Goal: Task Accomplishment & Management: Manage account settings

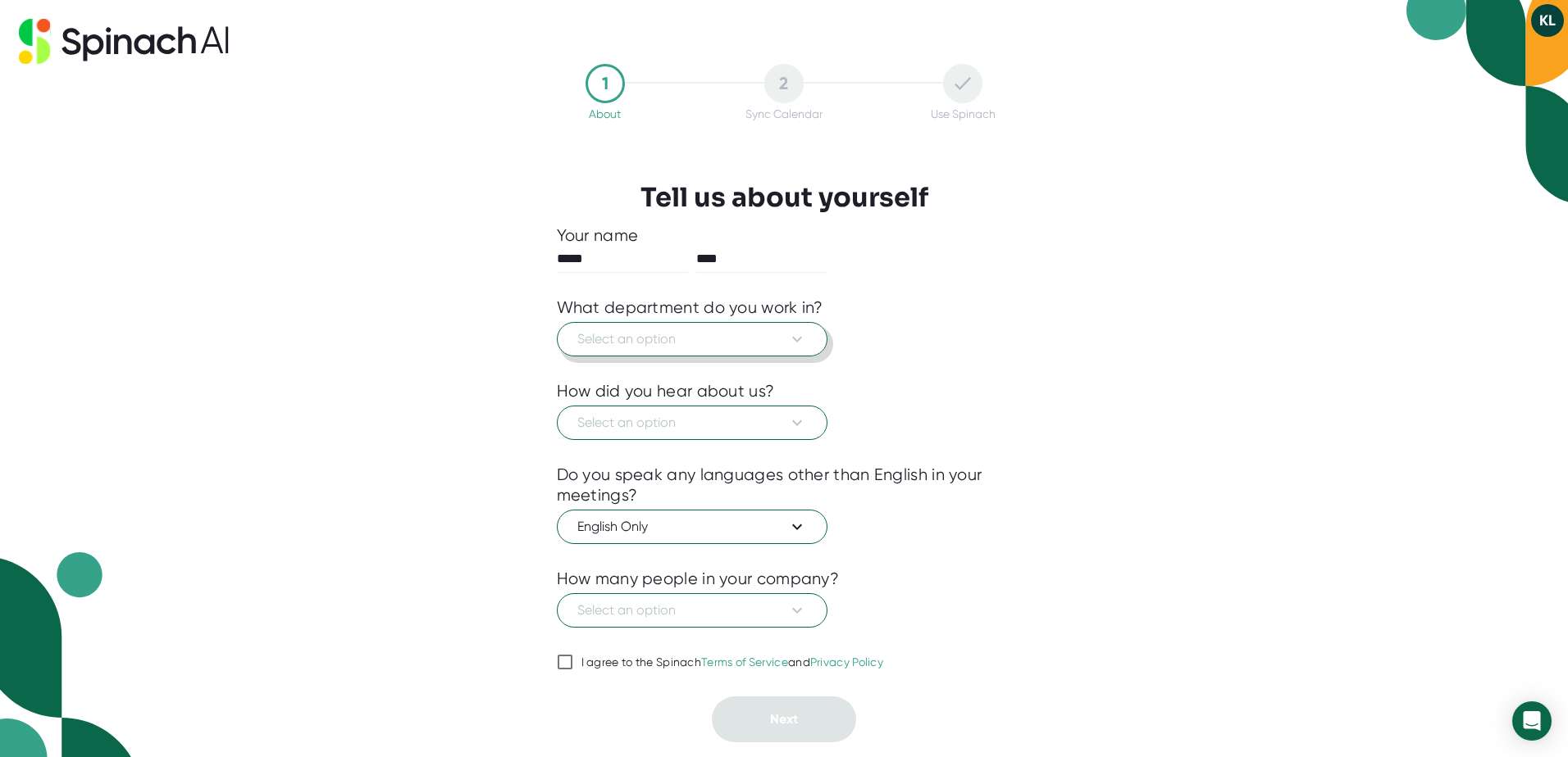
click at [675, 346] on span "Select an option" at bounding box center [691, 340] width 230 height 20
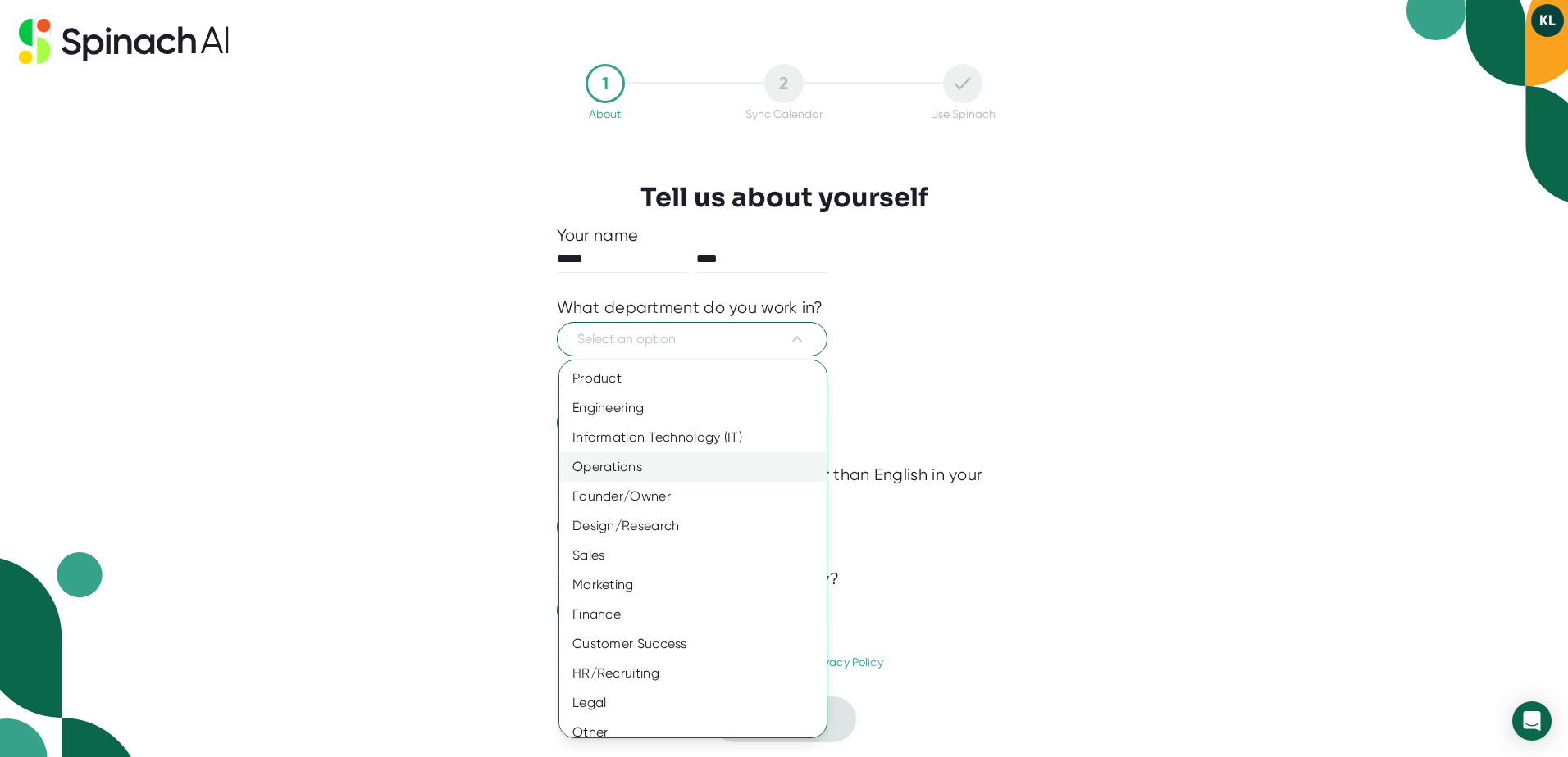
click at [643, 462] on div "Operations" at bounding box center [699, 467] width 280 height 29
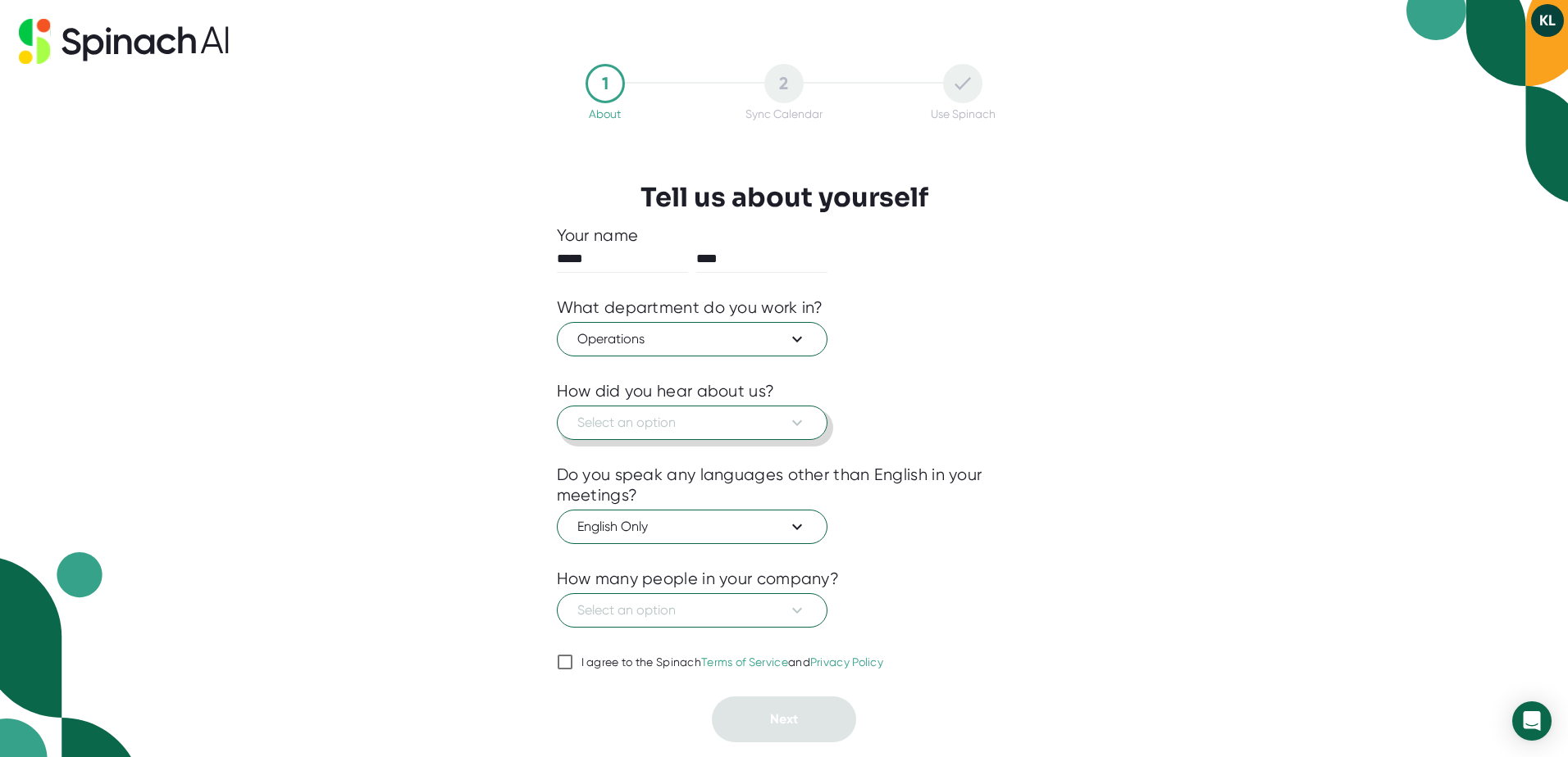
click at [635, 421] on span "Select an option" at bounding box center [691, 423] width 230 height 20
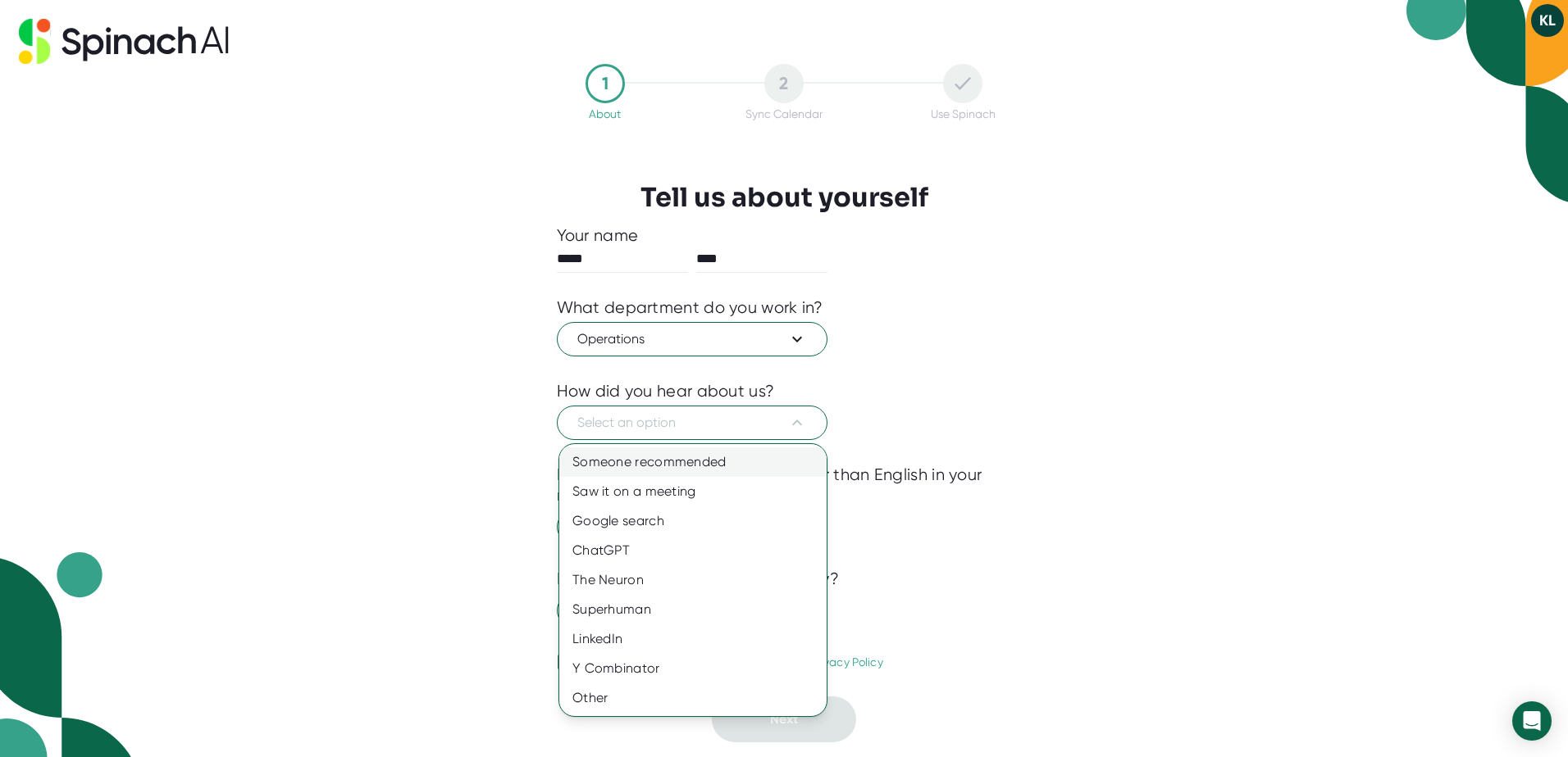
click at [640, 462] on div "Someone recommended" at bounding box center [693, 462] width 267 height 29
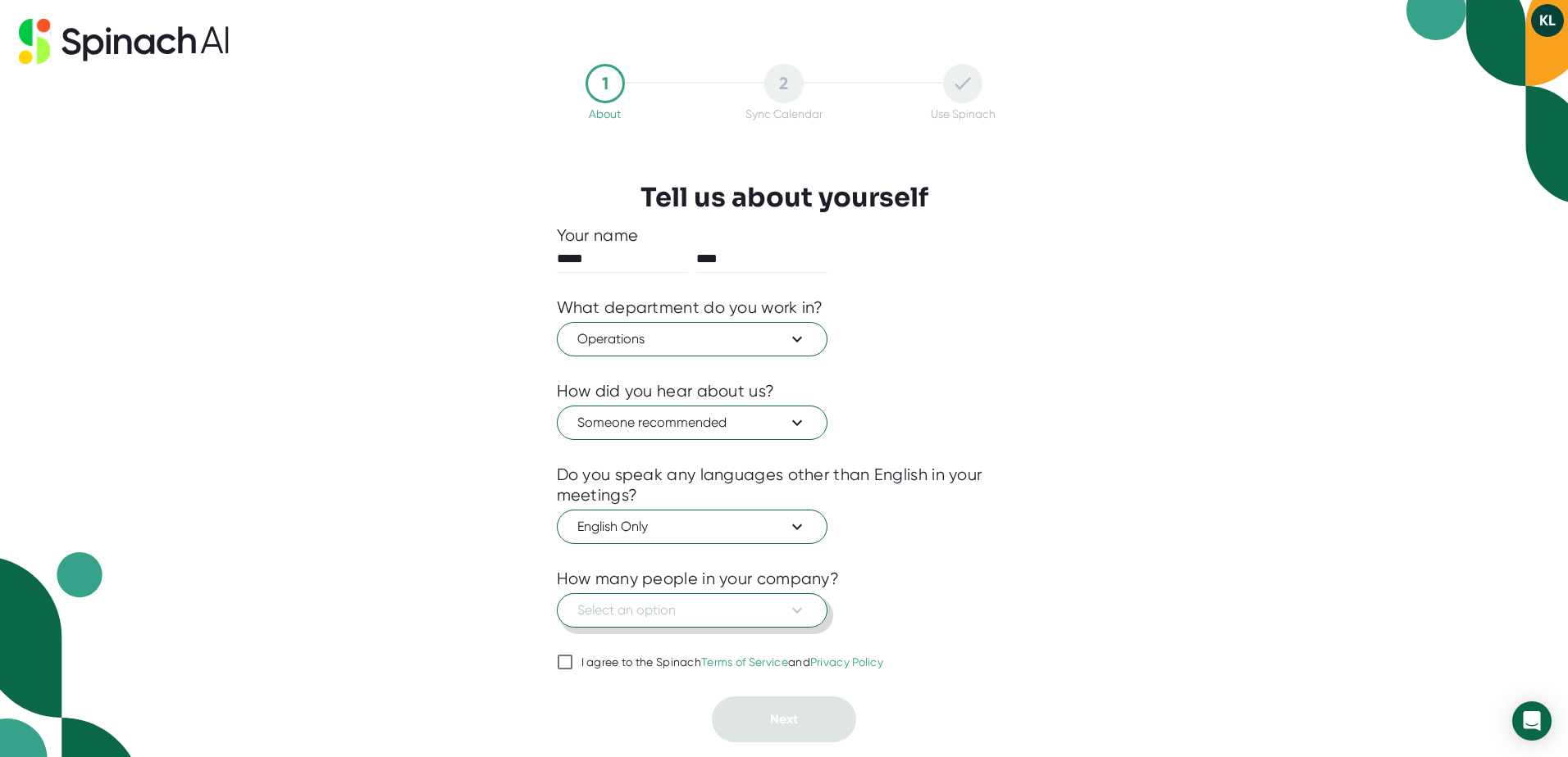
click at [623, 623] on button "Select an option" at bounding box center [692, 610] width 271 height 34
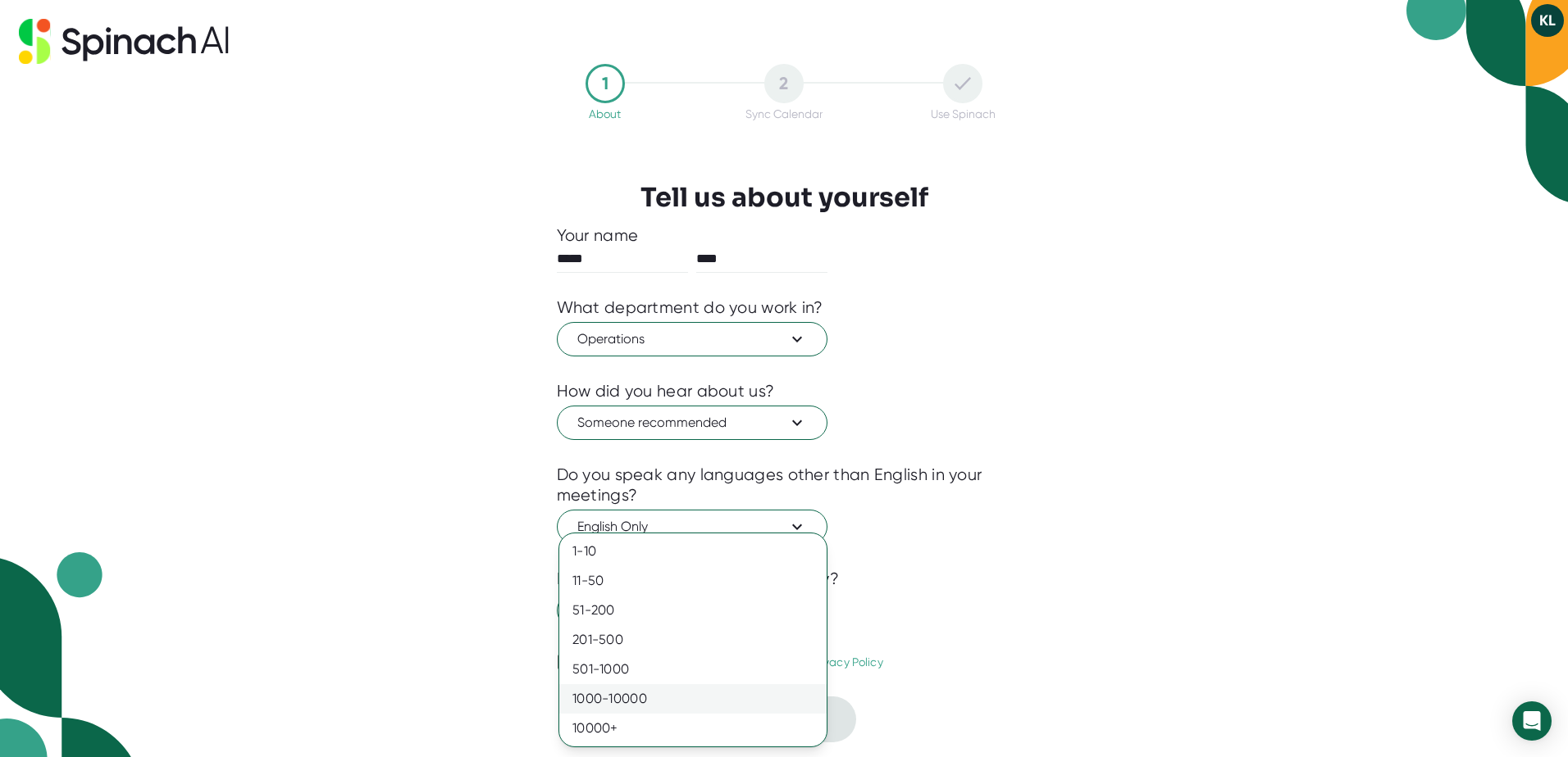
click at [617, 703] on div "1000-10000" at bounding box center [693, 699] width 267 height 29
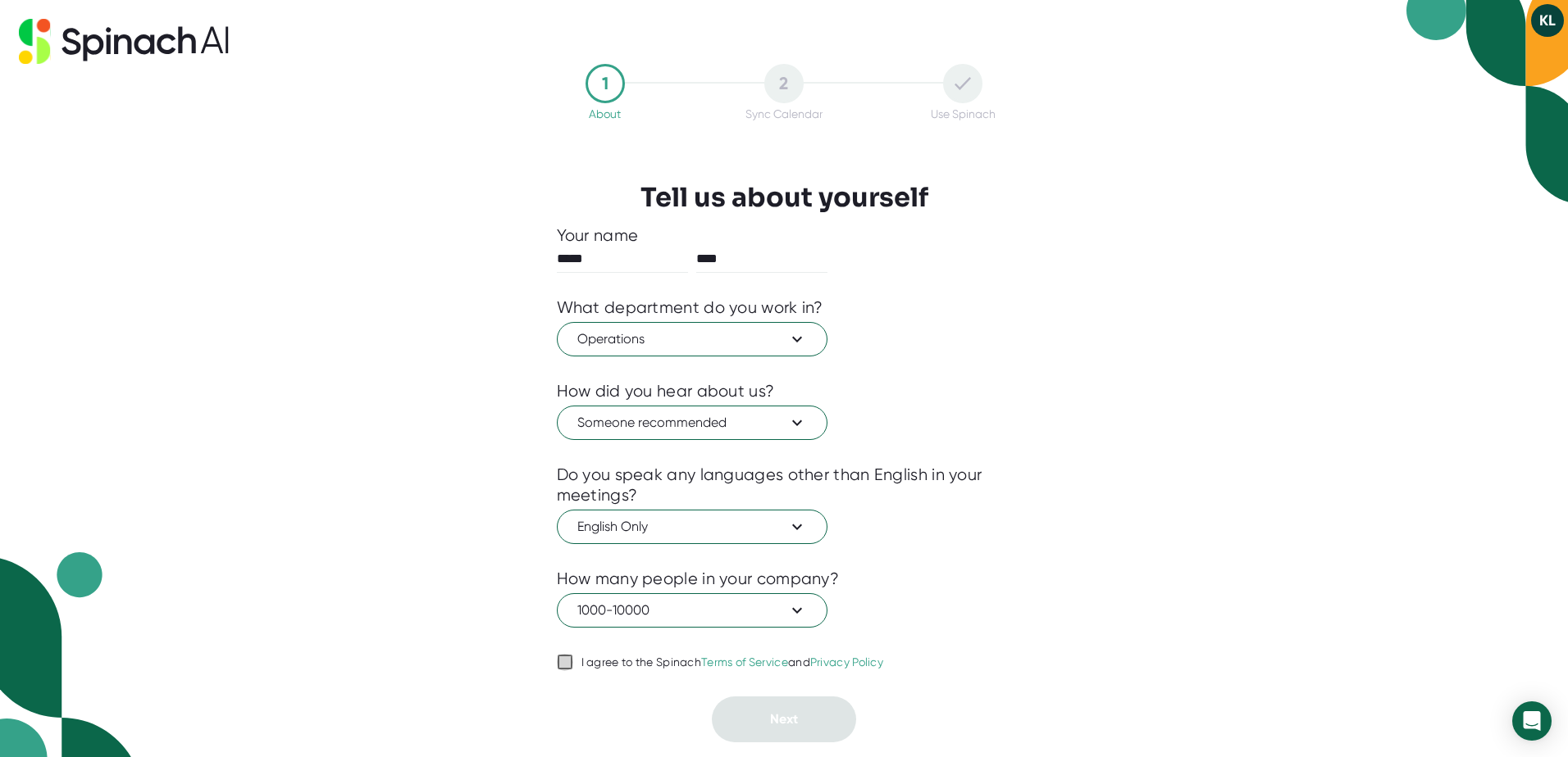
click at [564, 656] on input "I agree to the Spinach Terms of Service and Privacy Policy" at bounding box center [565, 663] width 17 height 20
checkbox input "true"
click at [797, 724] on span "Next" at bounding box center [783, 719] width 28 height 16
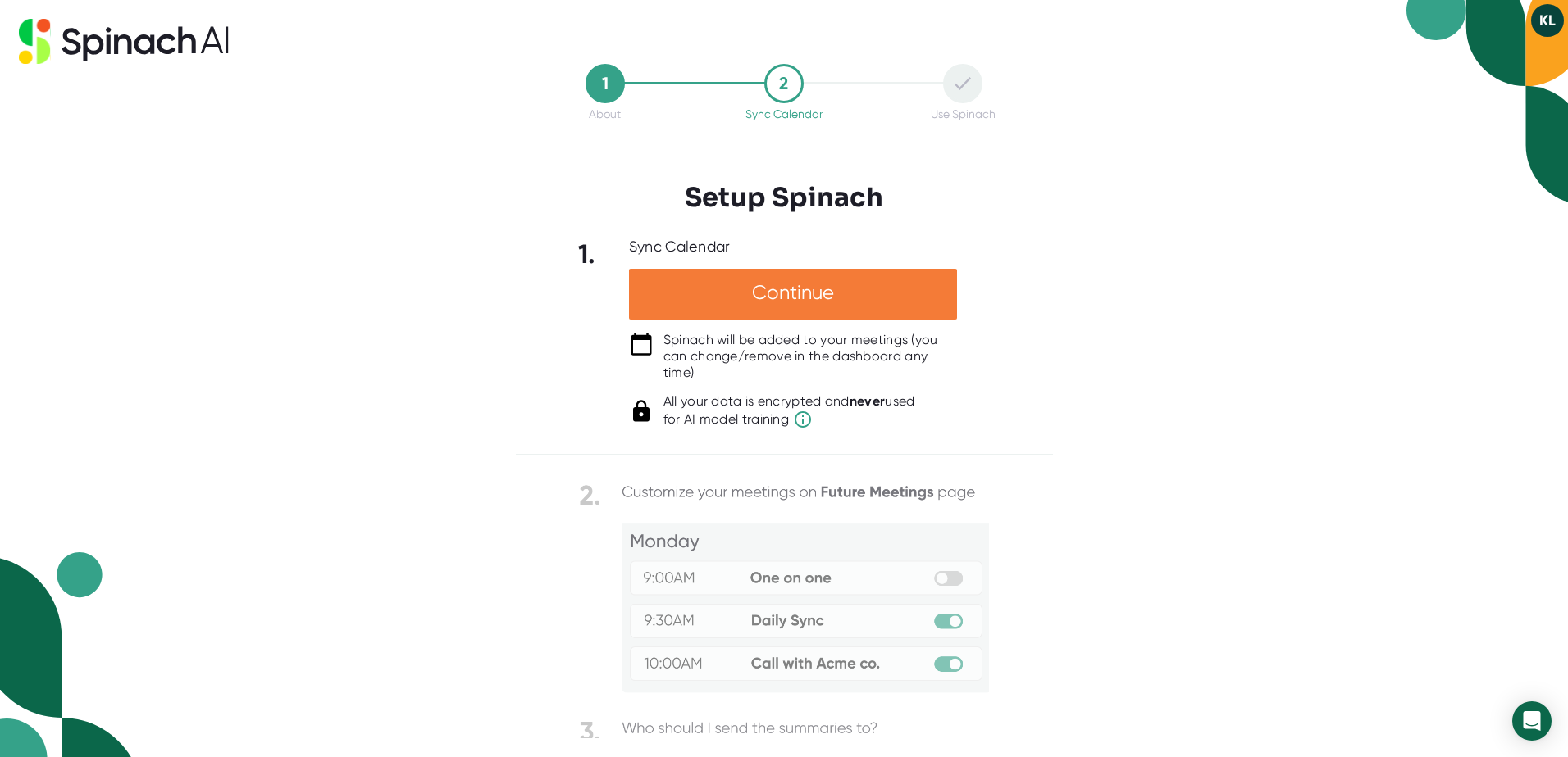
click at [804, 296] on div "Continue" at bounding box center [792, 294] width 328 height 51
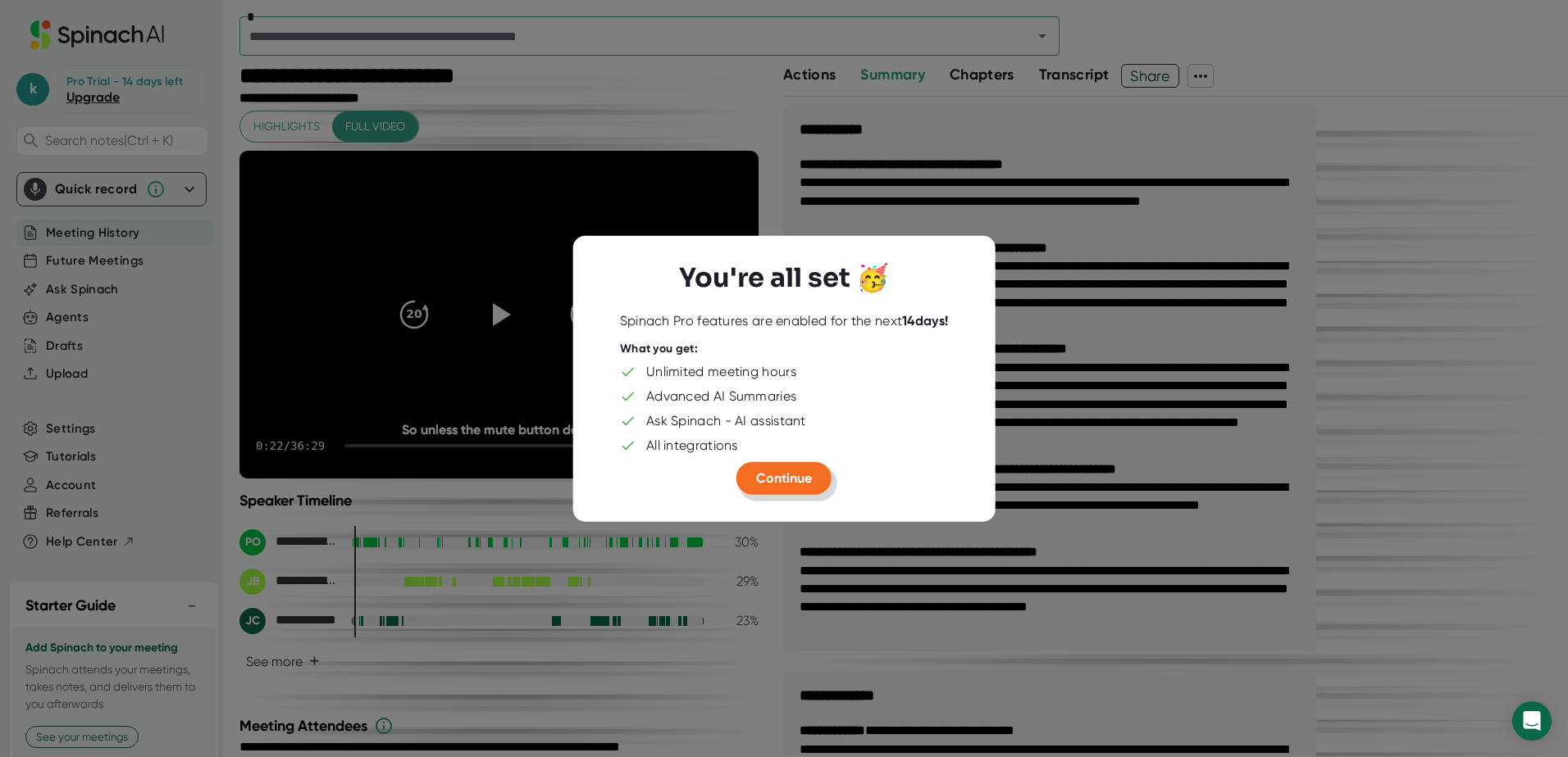
click at [783, 472] on span "Continue" at bounding box center [783, 478] width 56 height 16
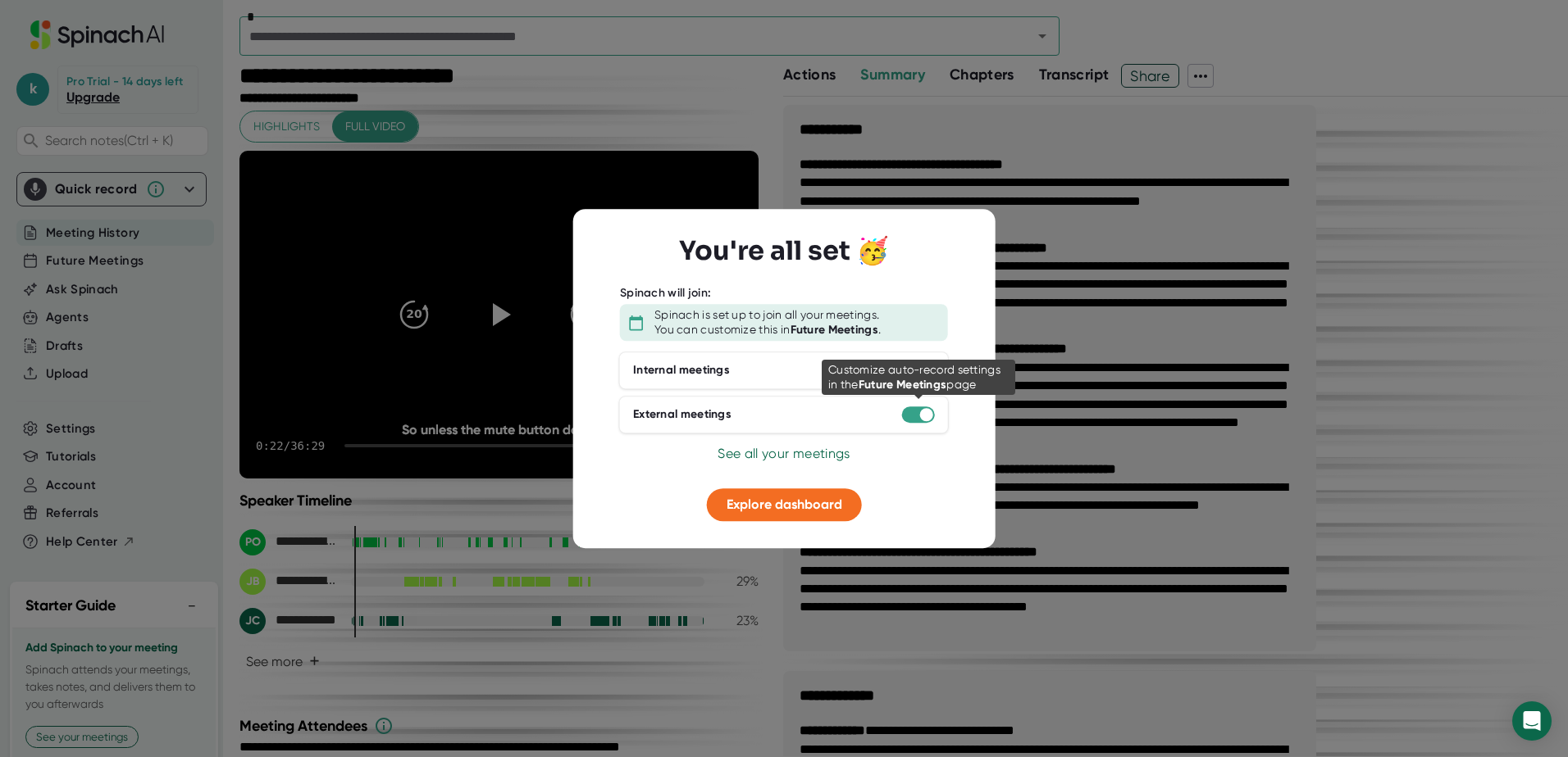
click at [916, 415] on div at bounding box center [918, 415] width 33 height 17
click at [903, 411] on div at bounding box center [918, 415] width 33 height 17
click at [766, 455] on span "See all your meetings" at bounding box center [783, 453] width 132 height 16
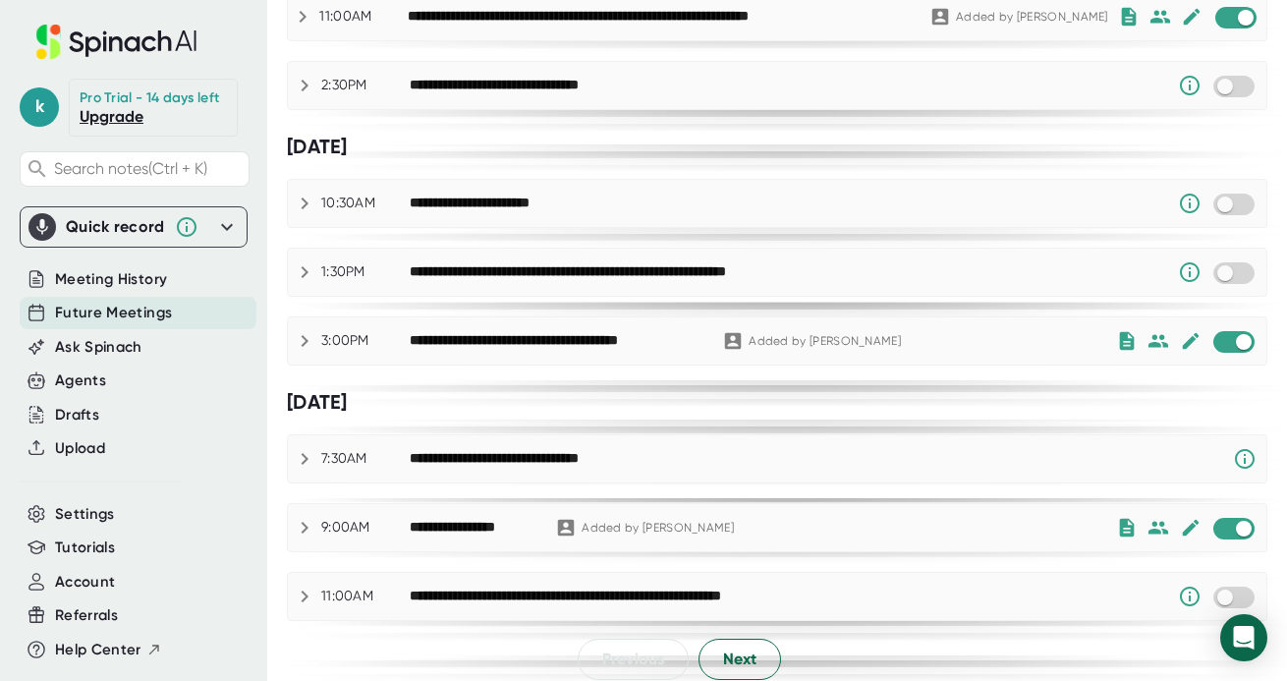
scroll to position [1144, 0]
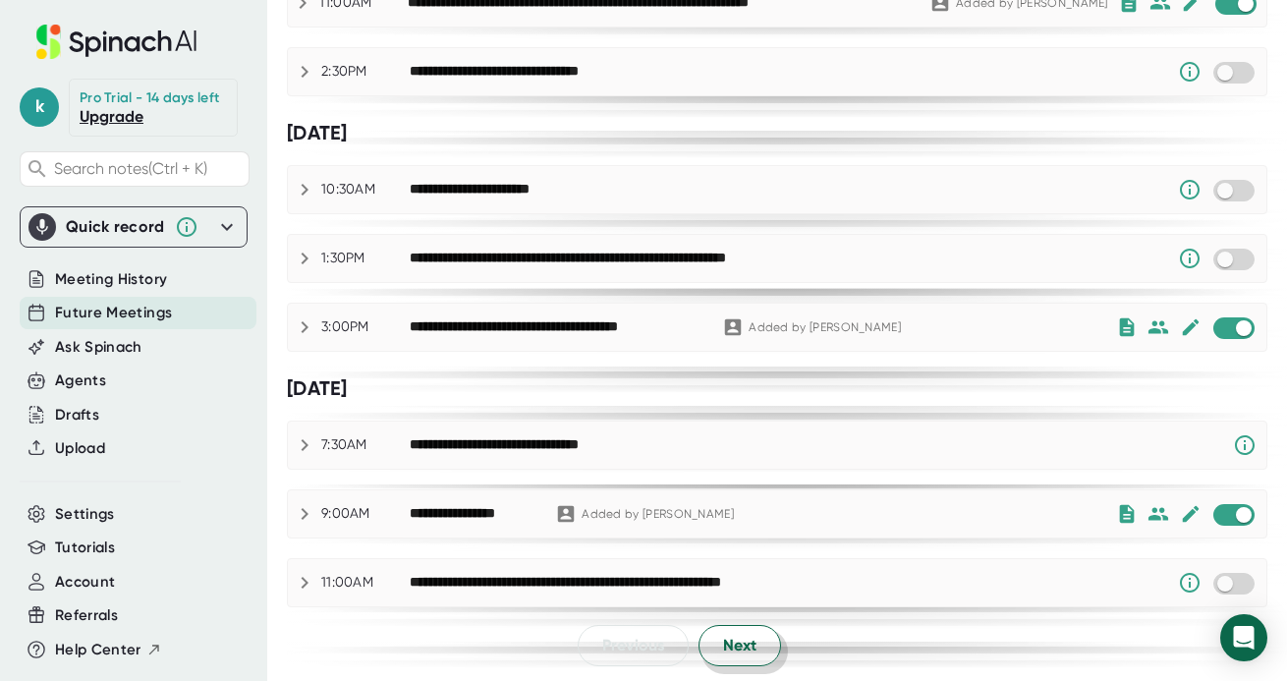
click at [723, 652] on span "Next" at bounding box center [739, 645] width 33 height 24
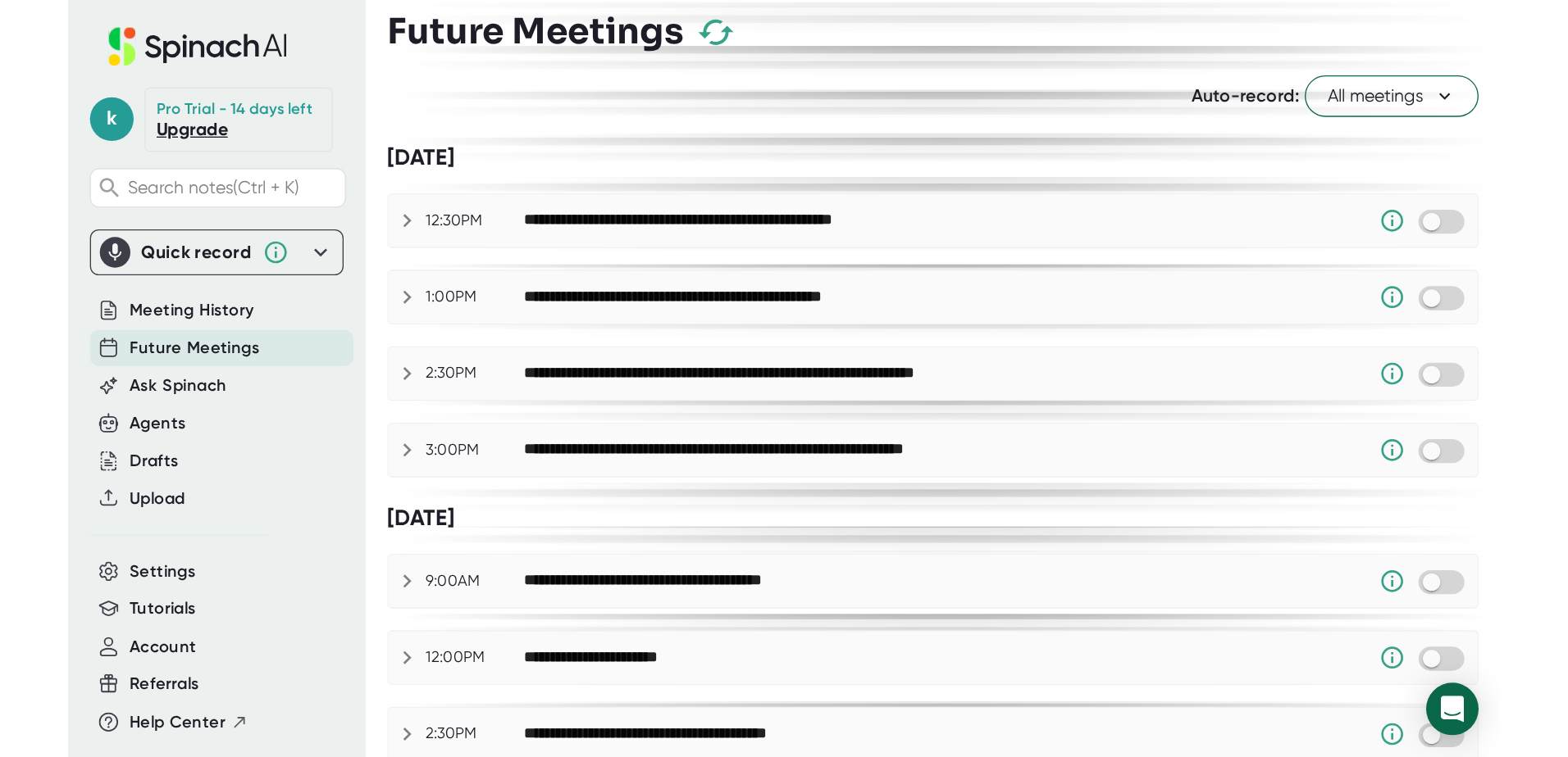
scroll to position [0, 0]
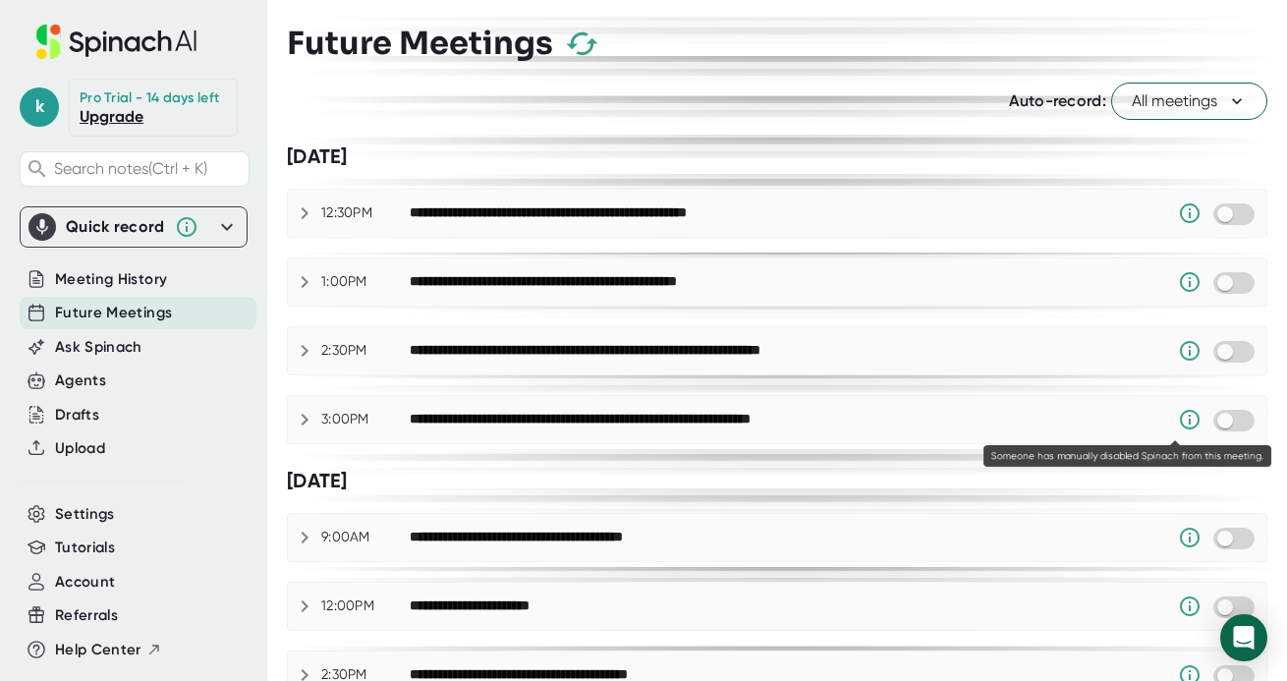
click at [1179, 420] on icon at bounding box center [1189, 420] width 20 height 20
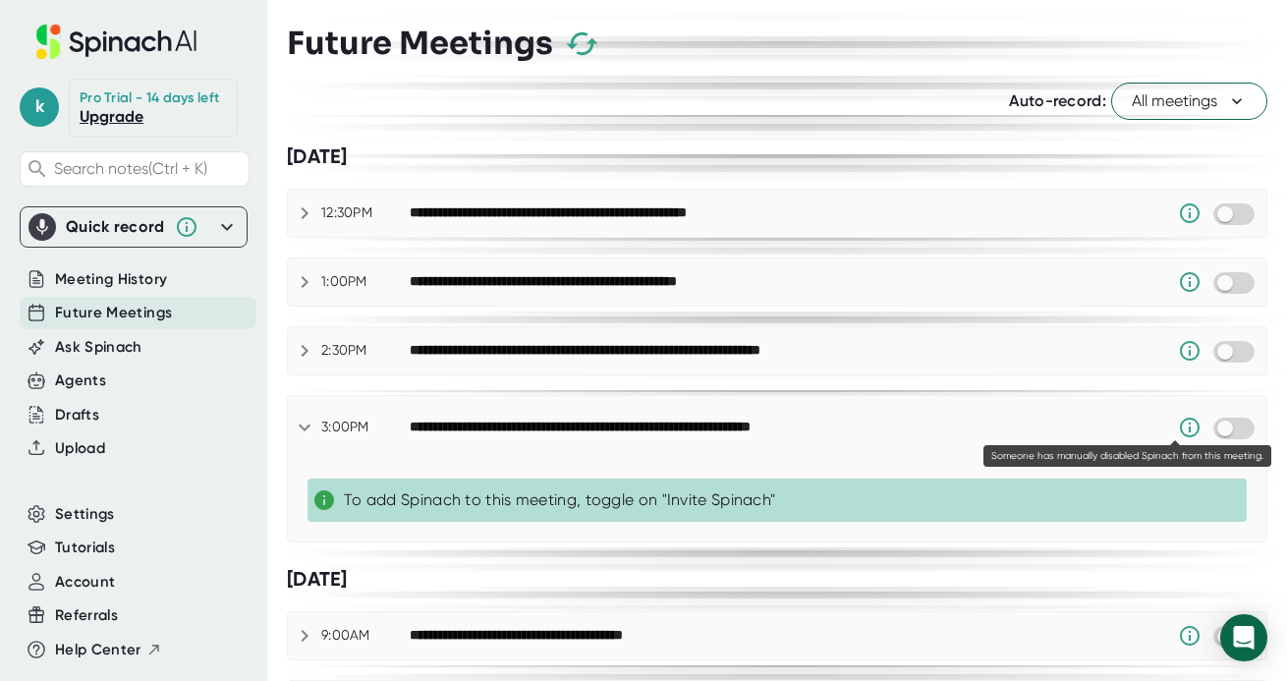
click at [1178, 420] on icon at bounding box center [1190, 427] width 24 height 24
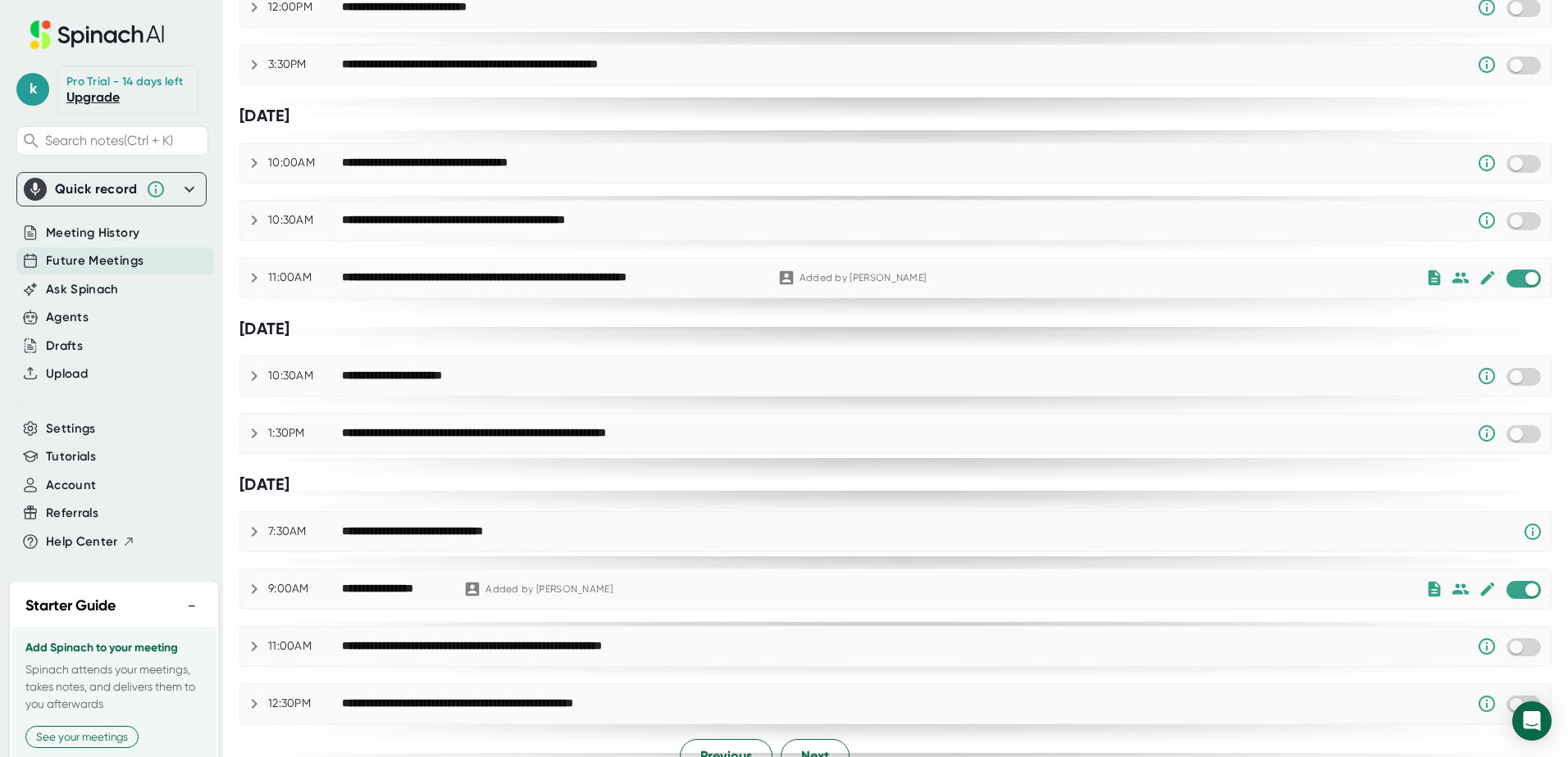
scroll to position [798, 0]
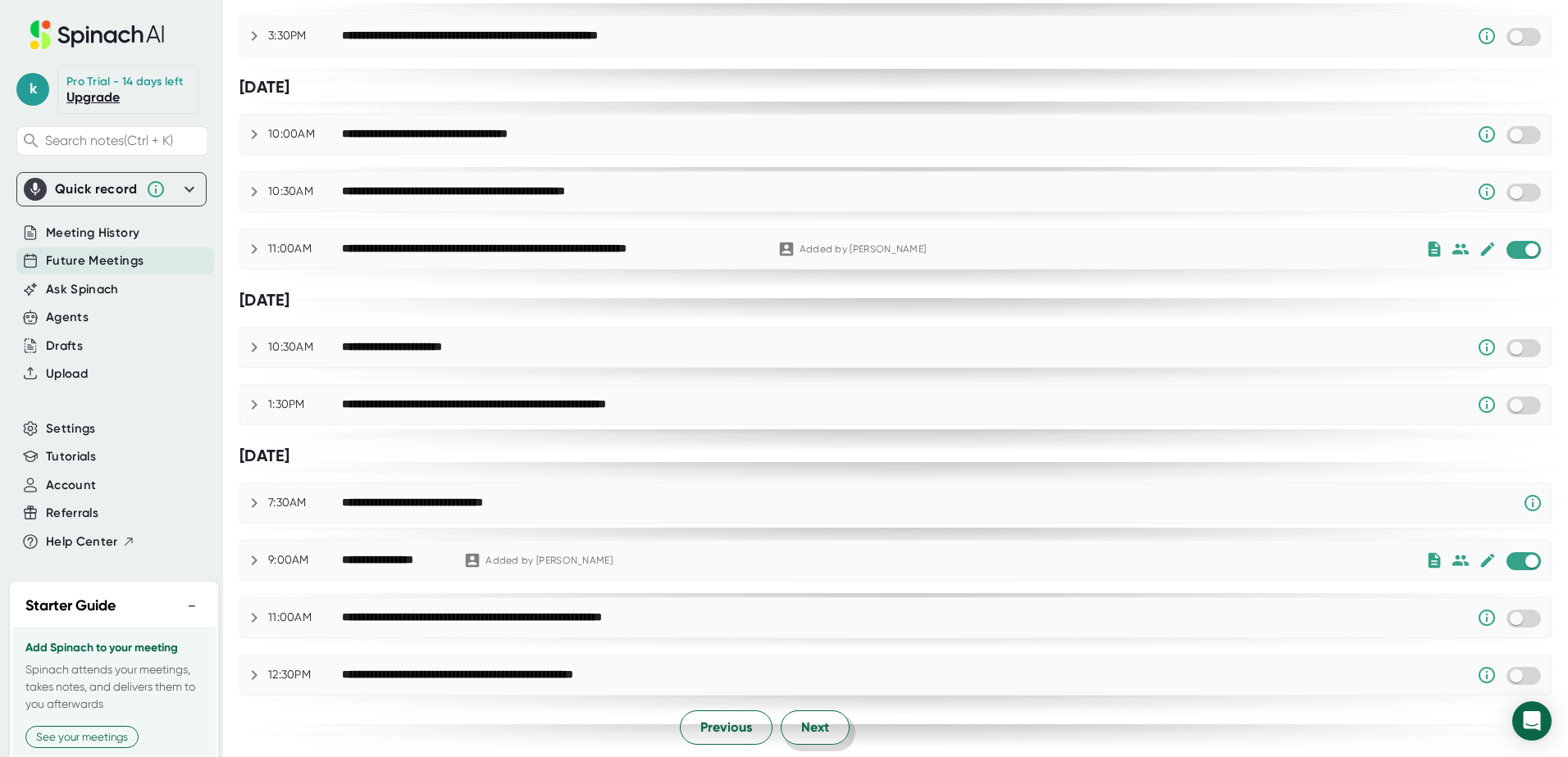
drag, startPoint x: 826, startPoint y: 729, endPoint x: 843, endPoint y: 689, distance: 43.5
click at [824, 729] on button "Next" at bounding box center [815, 727] width 68 height 34
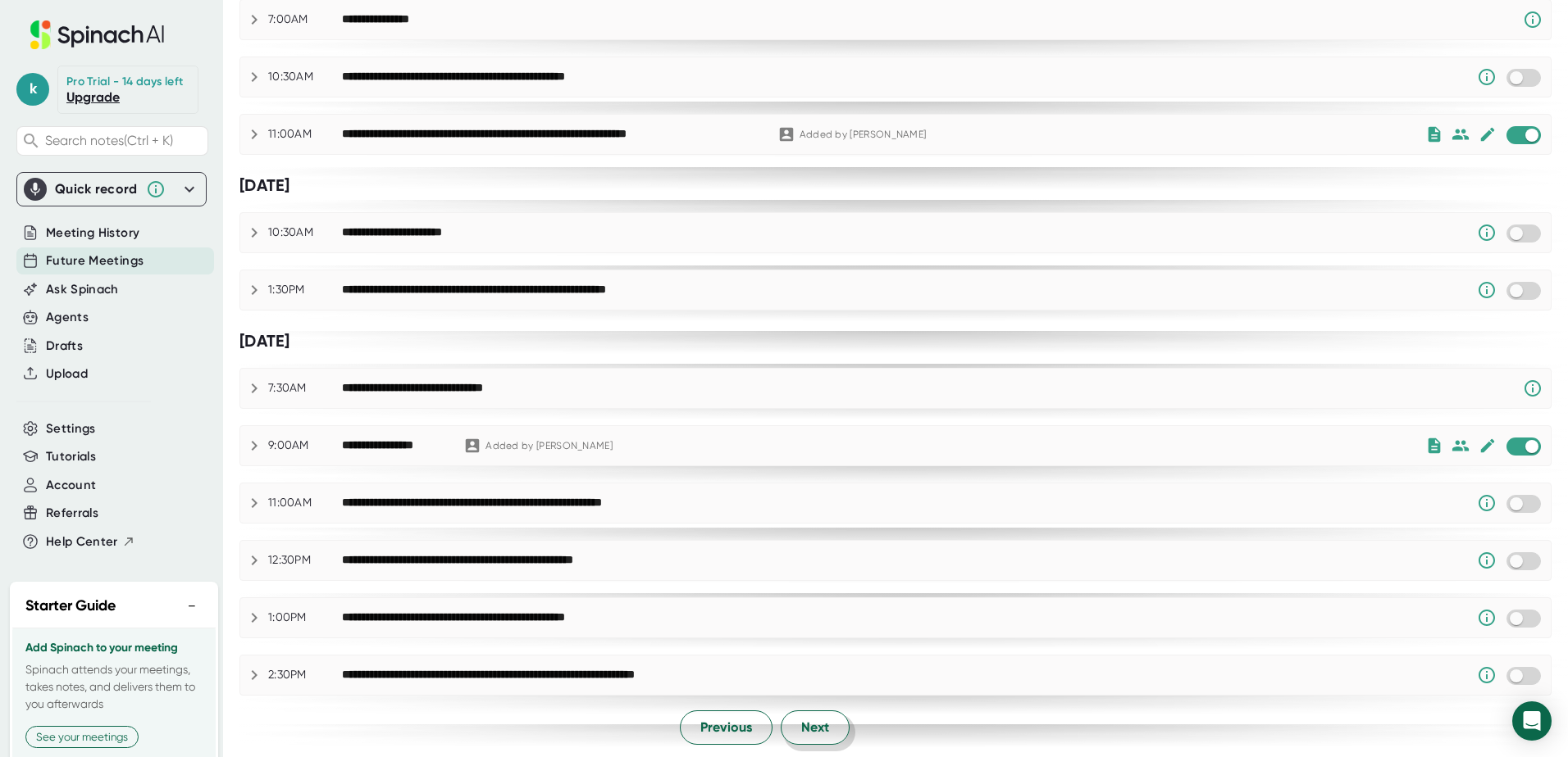
click at [832, 720] on button "Next" at bounding box center [815, 727] width 68 height 34
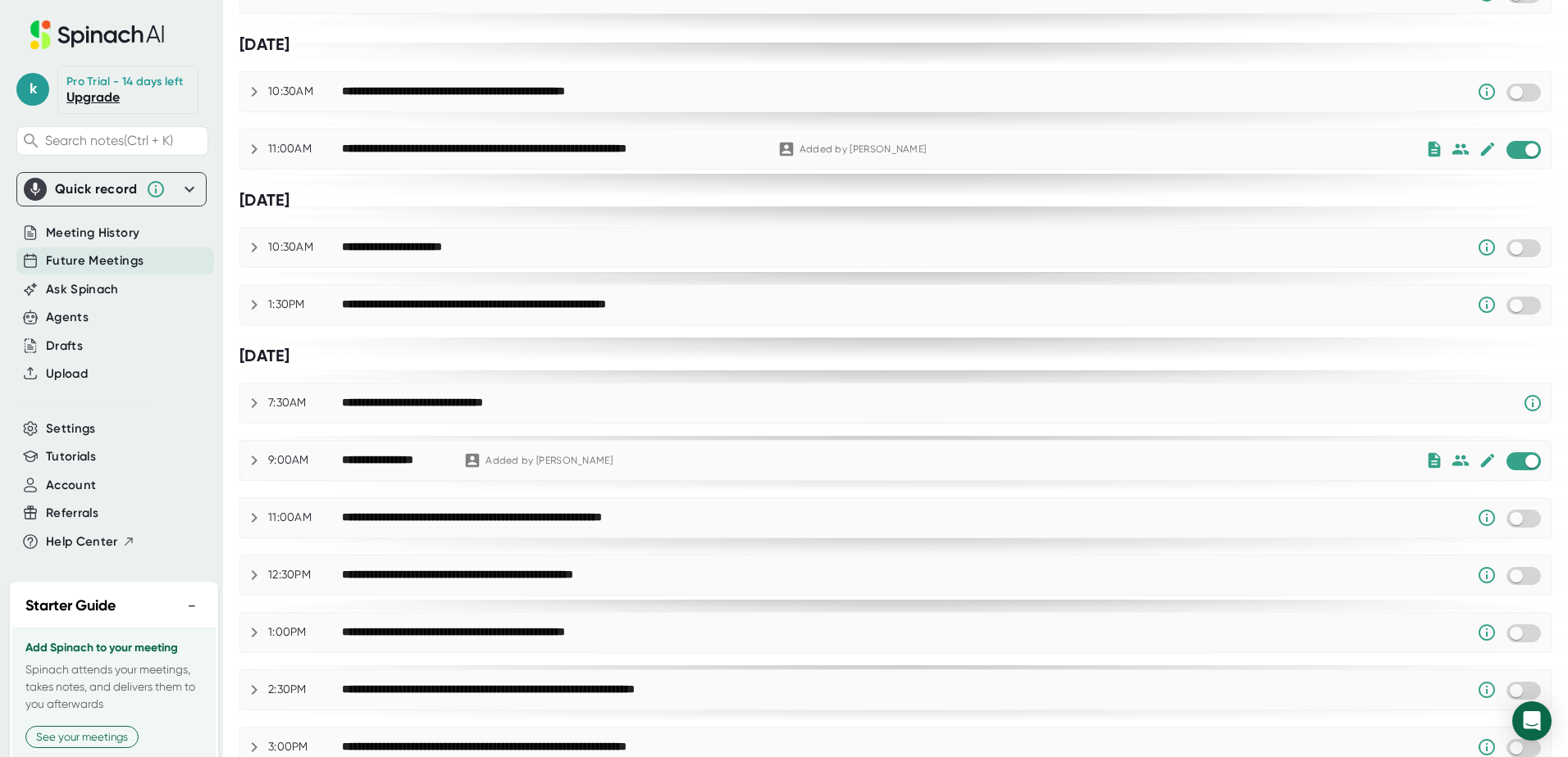
scroll to position [625, 0]
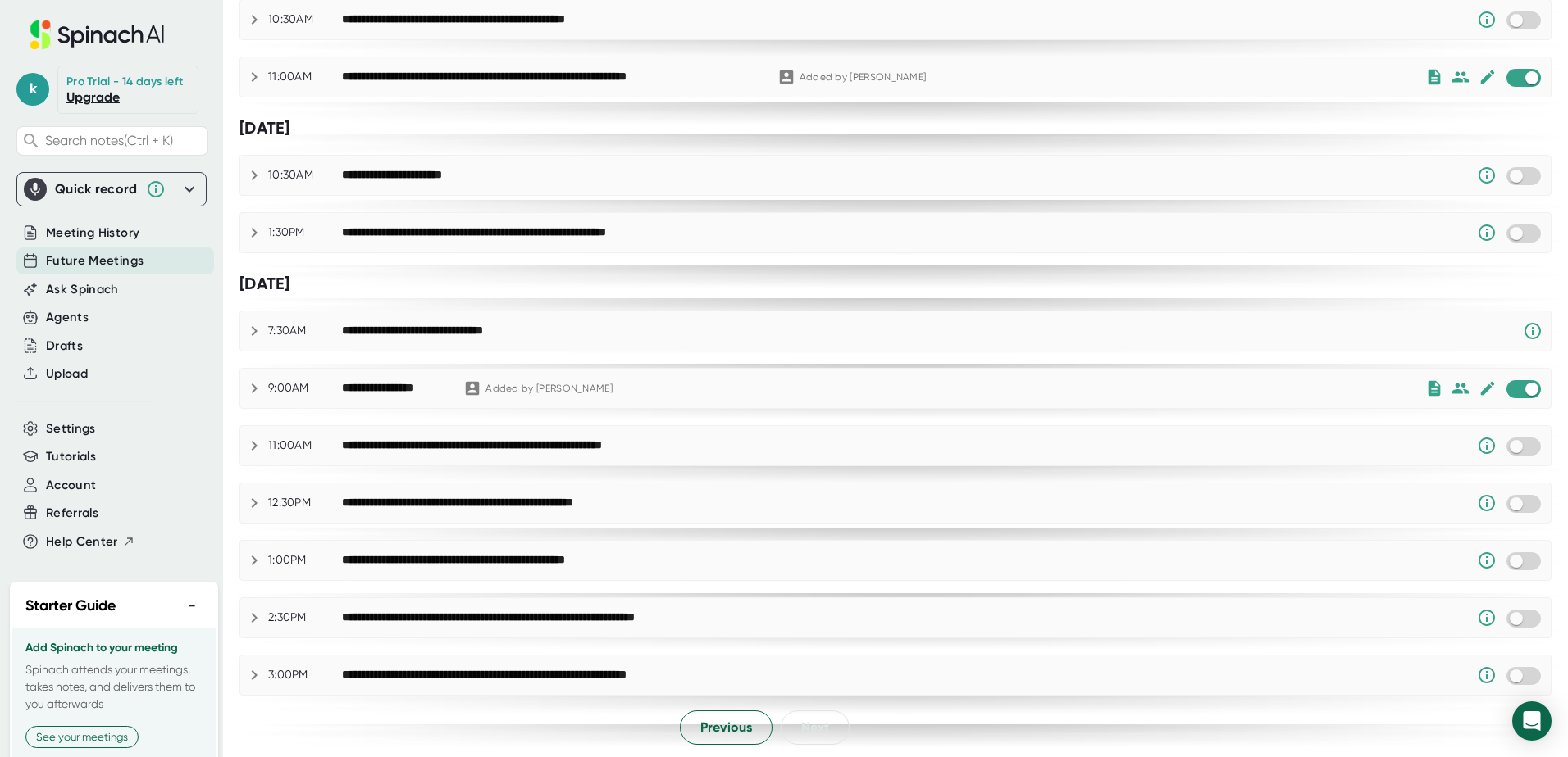
click at [82, 219] on div at bounding box center [112, 212] width 190 height 13
click at [82, 243] on span "Meeting History" at bounding box center [93, 233] width 94 height 19
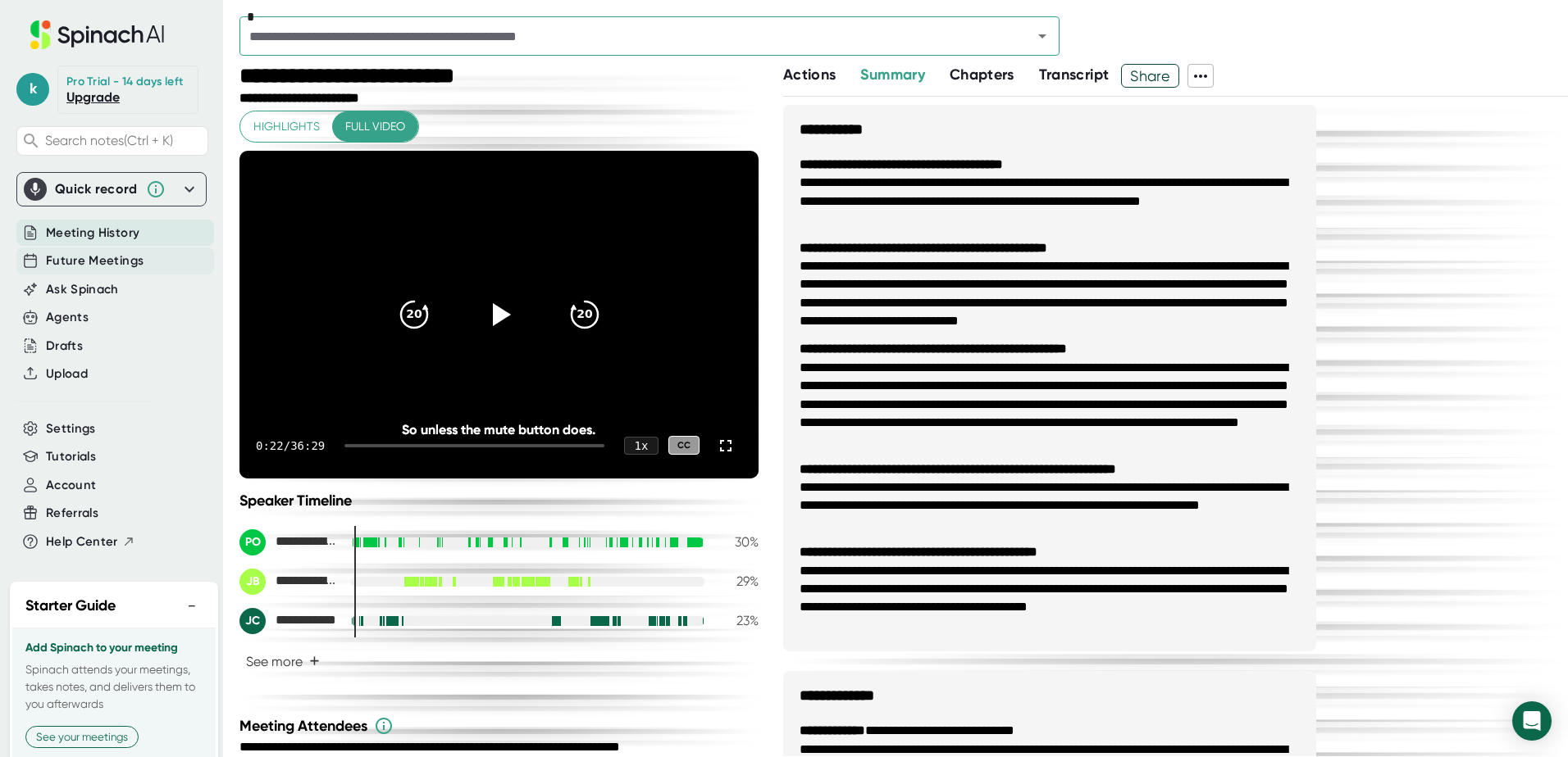
click at [137, 270] on span "Future Meetings" at bounding box center [94, 260] width 98 height 19
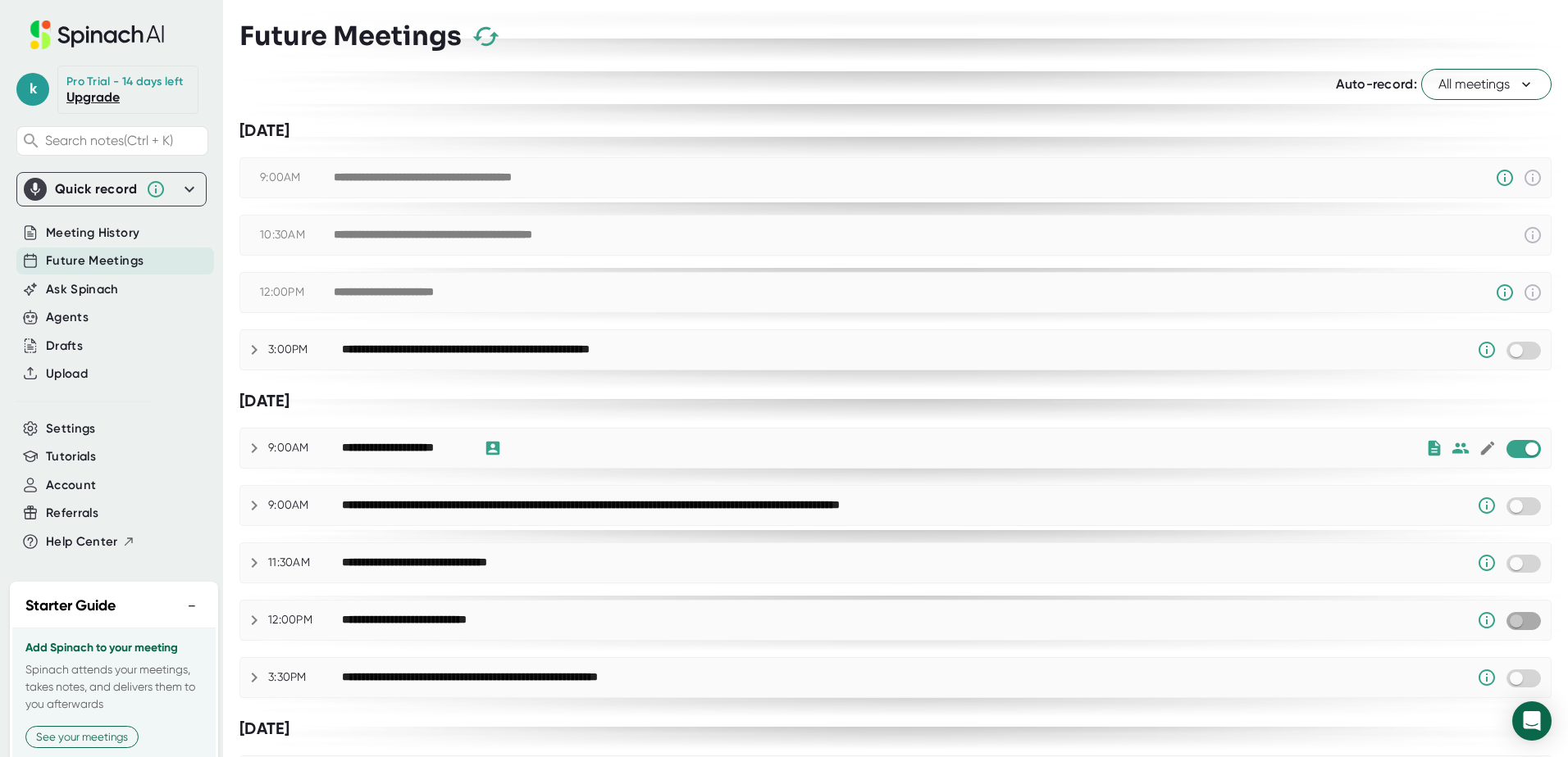
click at [1518, 623] on input "checkbox" at bounding box center [1515, 622] width 47 height 15
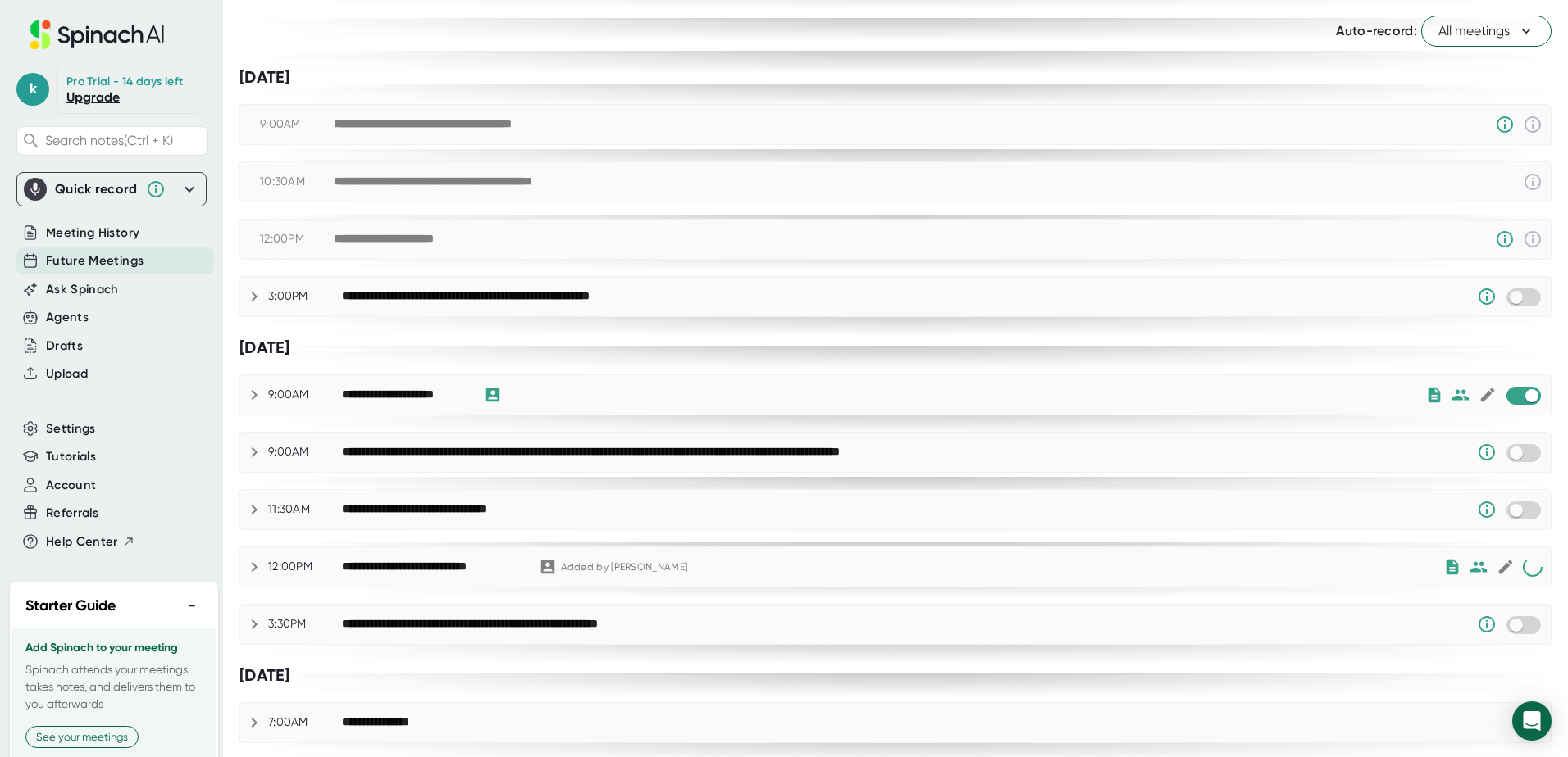
scroll to position [164, 0]
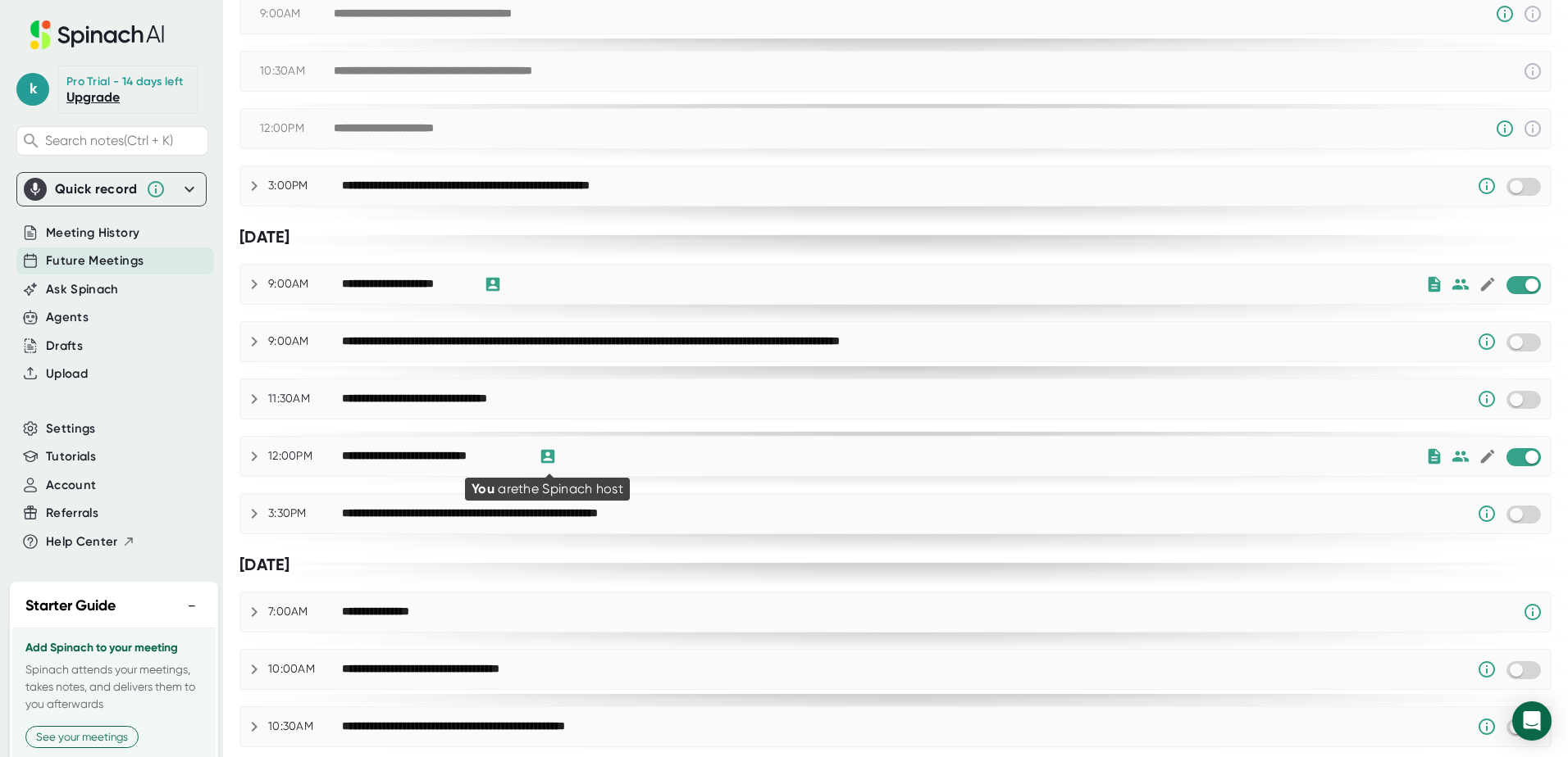
click at [548, 457] on icon at bounding box center [547, 457] width 14 height 14
click at [1508, 460] on input "checkbox" at bounding box center [1531, 457] width 47 height 15
checkbox input "true"
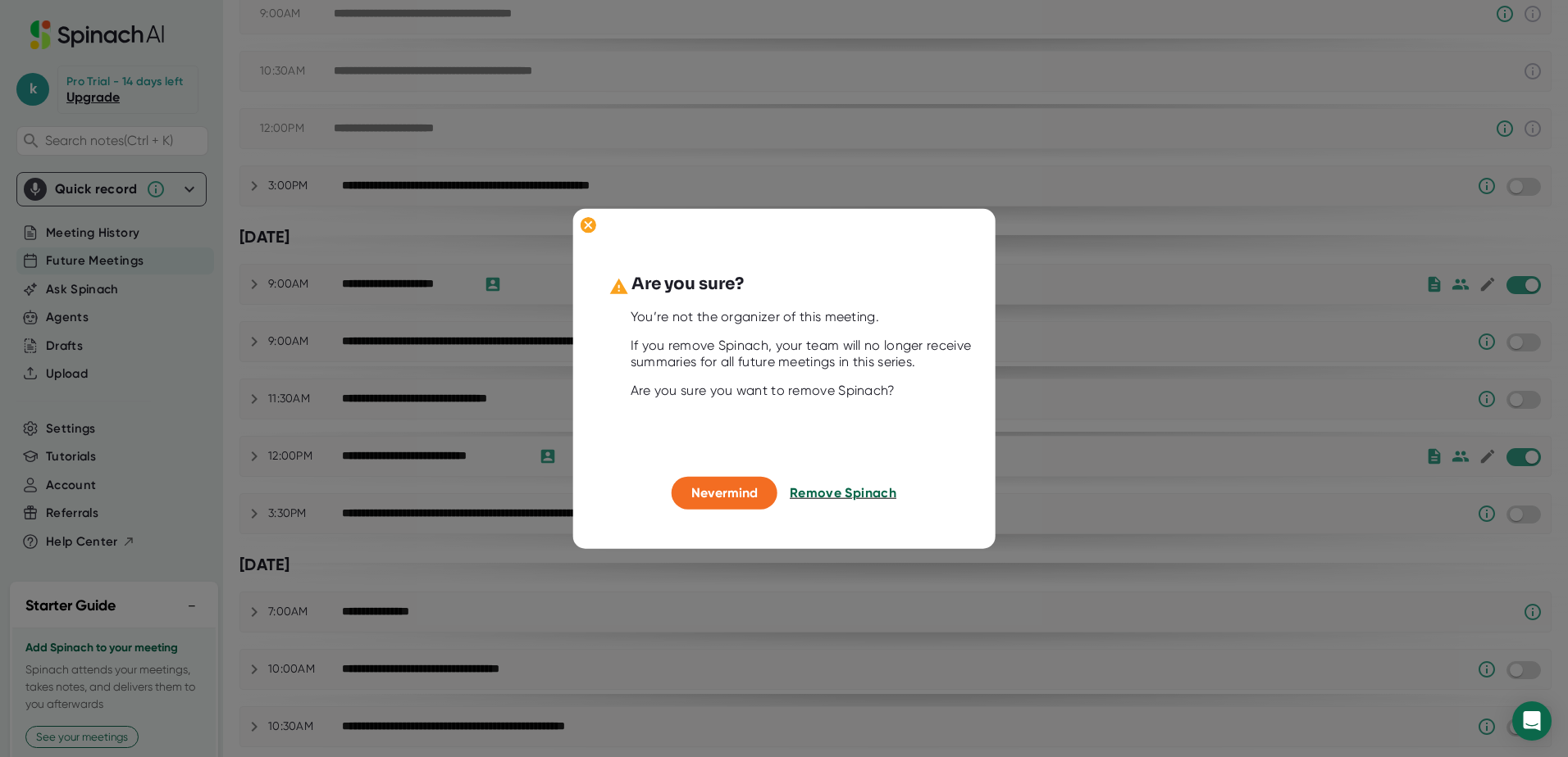
click at [828, 492] on span "Remove Spinach" at bounding box center [843, 492] width 107 height 16
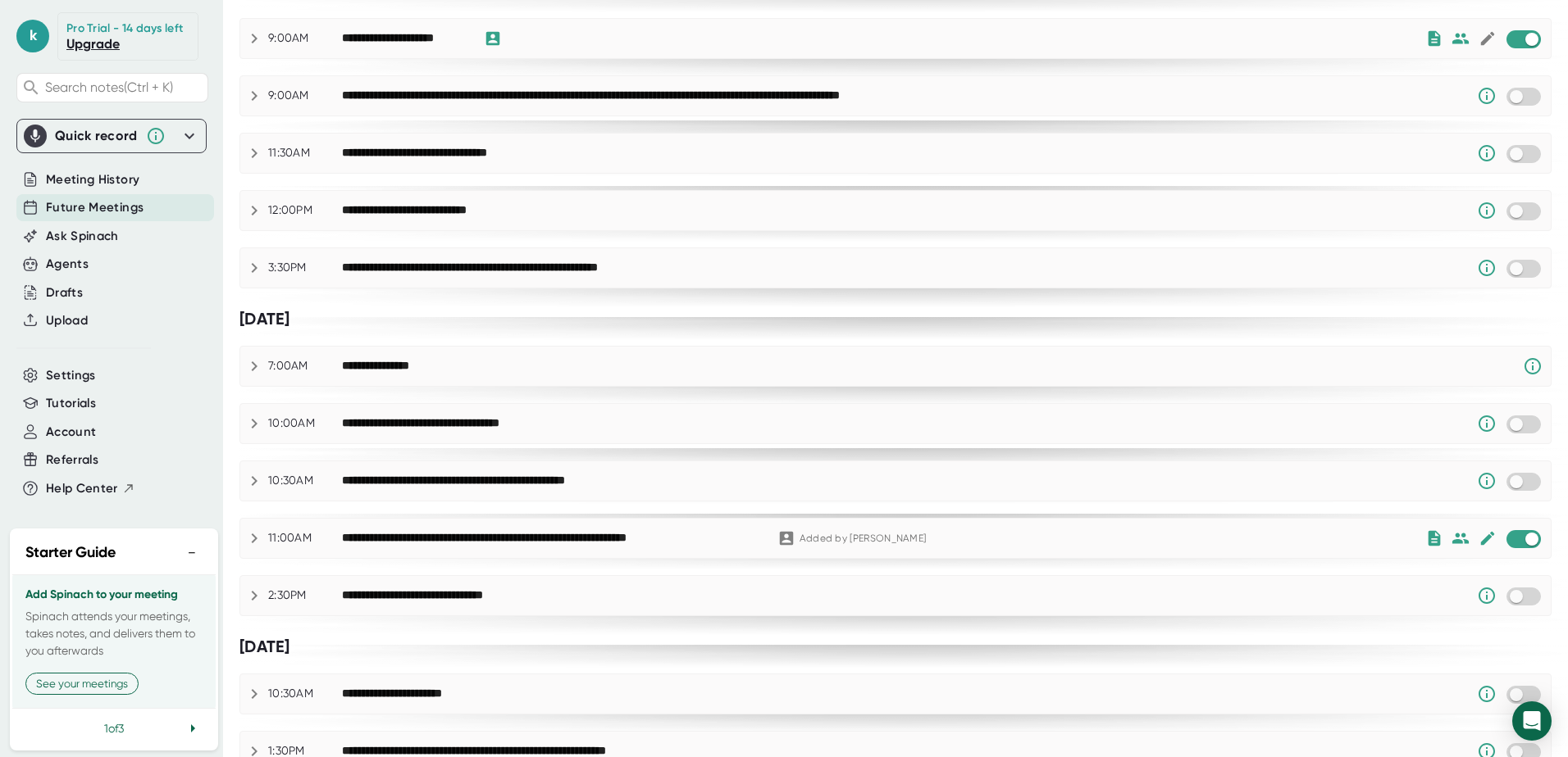
scroll to position [88, 0]
click at [183, 725] on icon at bounding box center [193, 725] width 20 height 20
click at [191, 725] on icon at bounding box center [193, 725] width 4 height 8
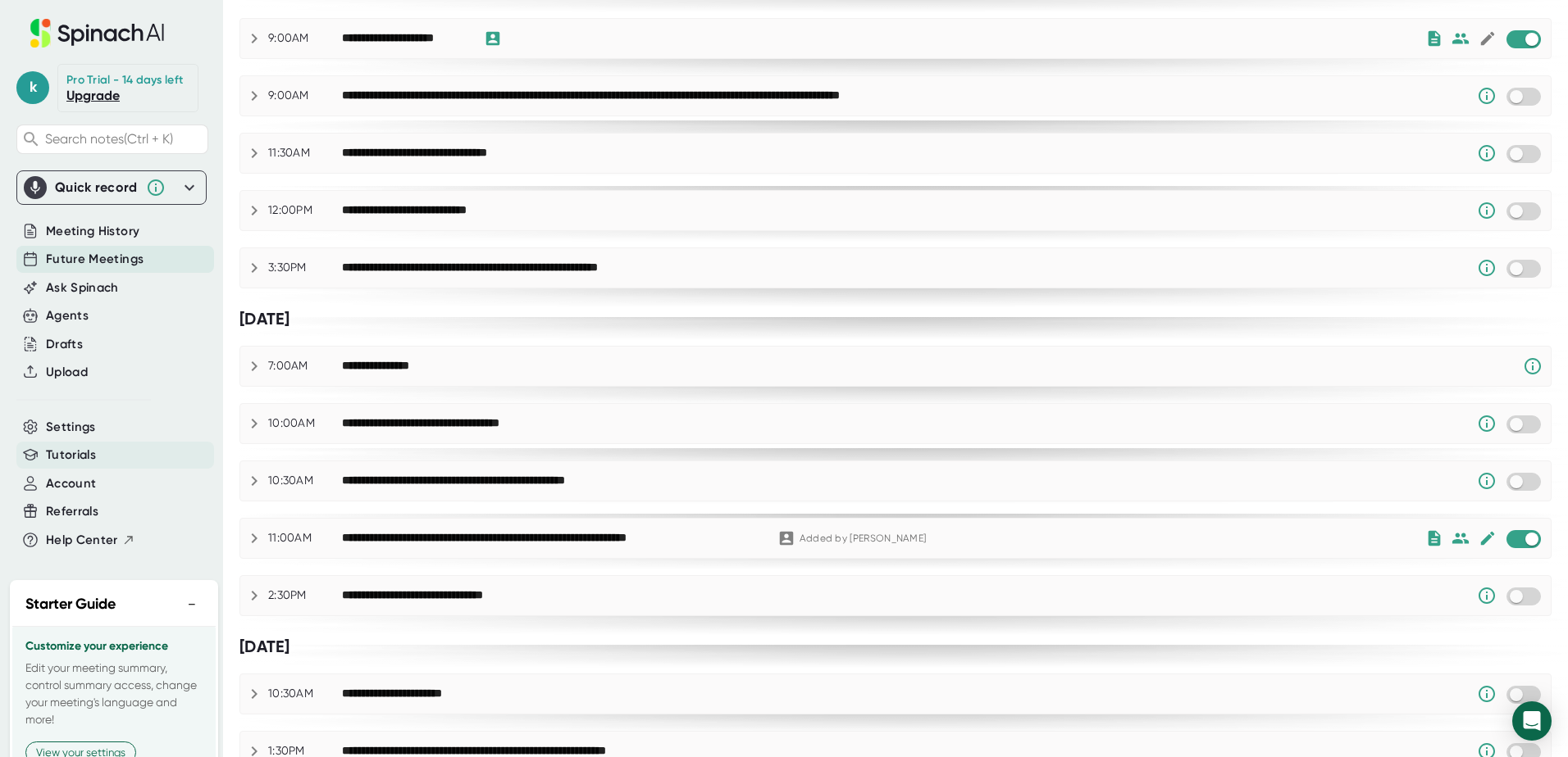
scroll to position [0, 0]
click at [95, 243] on span "Meeting History" at bounding box center [93, 233] width 94 height 19
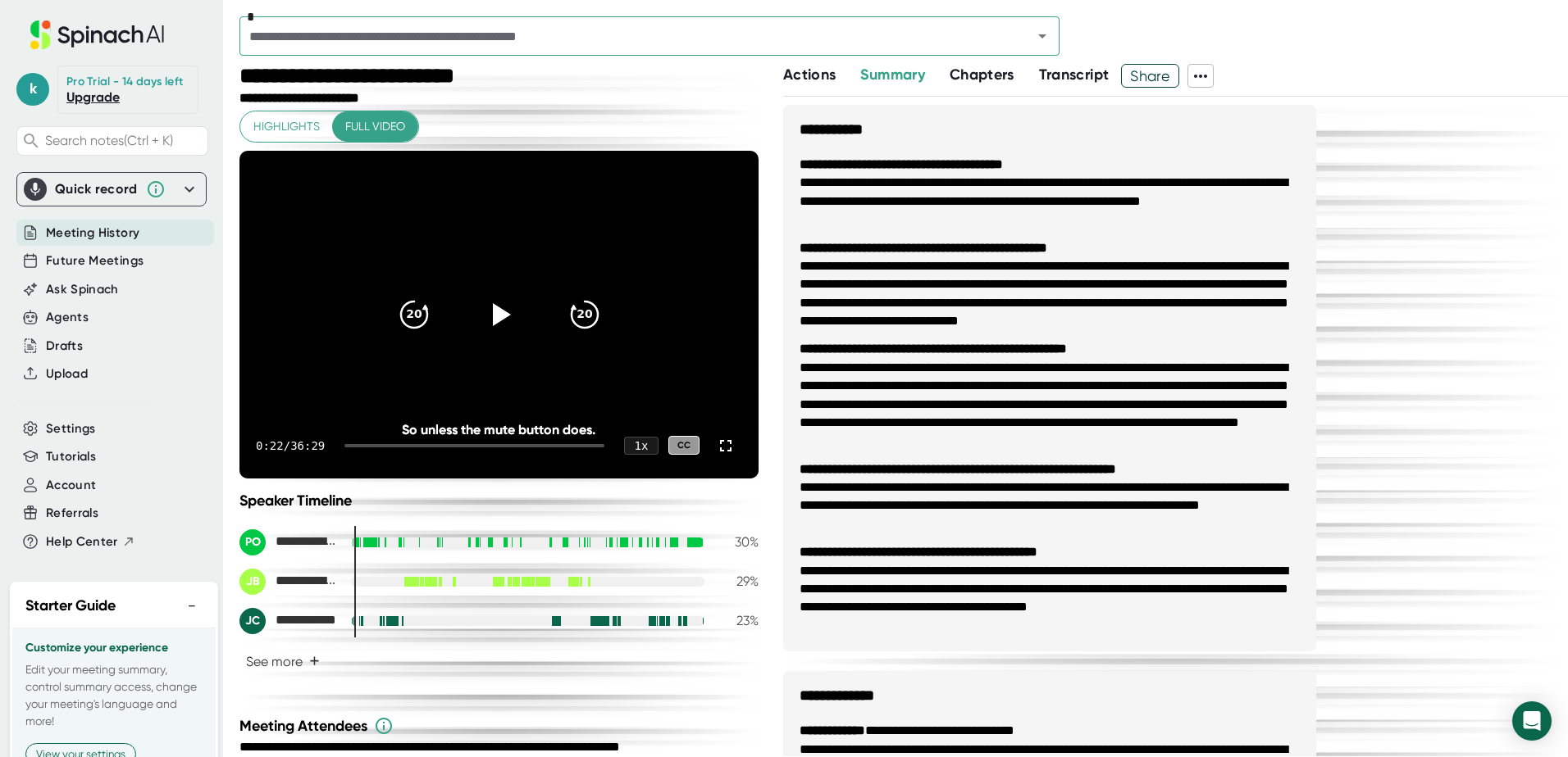
click at [1208, 67] on icon at bounding box center [1201, 77] width 20 height 20
click at [1299, 162] on div "Download Transcript" at bounding box center [1270, 164] width 129 height 17
click at [915, 77] on span "Summary" at bounding box center [892, 75] width 64 height 18
click at [1202, 77] on icon at bounding box center [1201, 77] width 20 height 20
click at [1248, 114] on div "Copy Summary" at bounding box center [1253, 111] width 96 height 17
